Goal: Navigation & Orientation: Find specific page/section

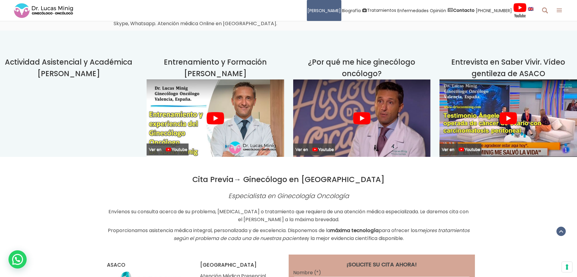
scroll to position [1425, 0]
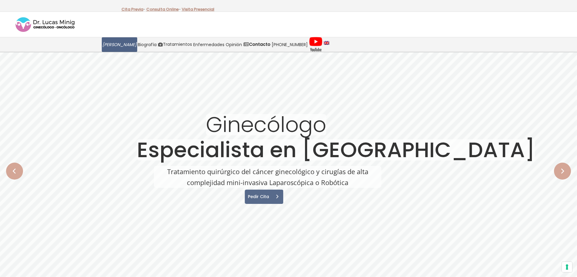
click at [116, 47] on span "[PERSON_NAME]" at bounding box center [119, 44] width 34 height 7
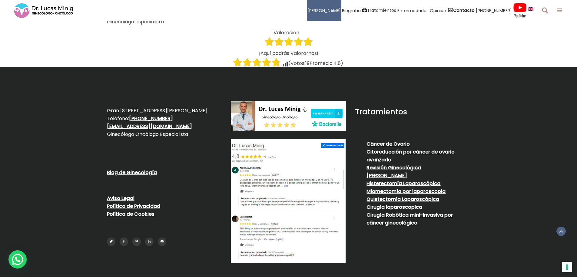
scroll to position [2737, 0]
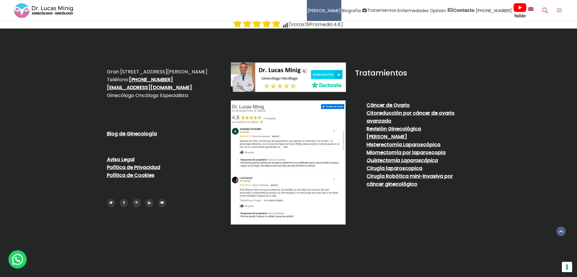
drag, startPoint x: 352, startPoint y: 241, endPoint x: 376, endPoint y: 116, distance: 127.2
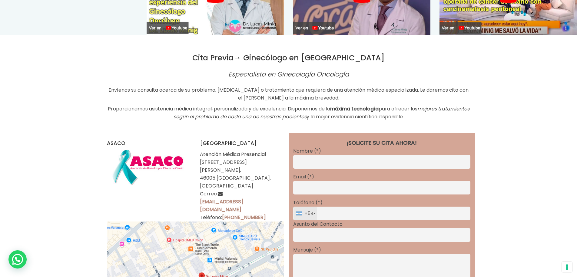
scroll to position [0, 0]
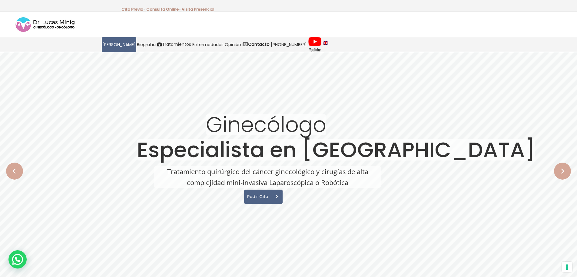
drag, startPoint x: 356, startPoint y: 246, endPoint x: 365, endPoint y: -12, distance: 258.1
